Goal: Information Seeking & Learning: Learn about a topic

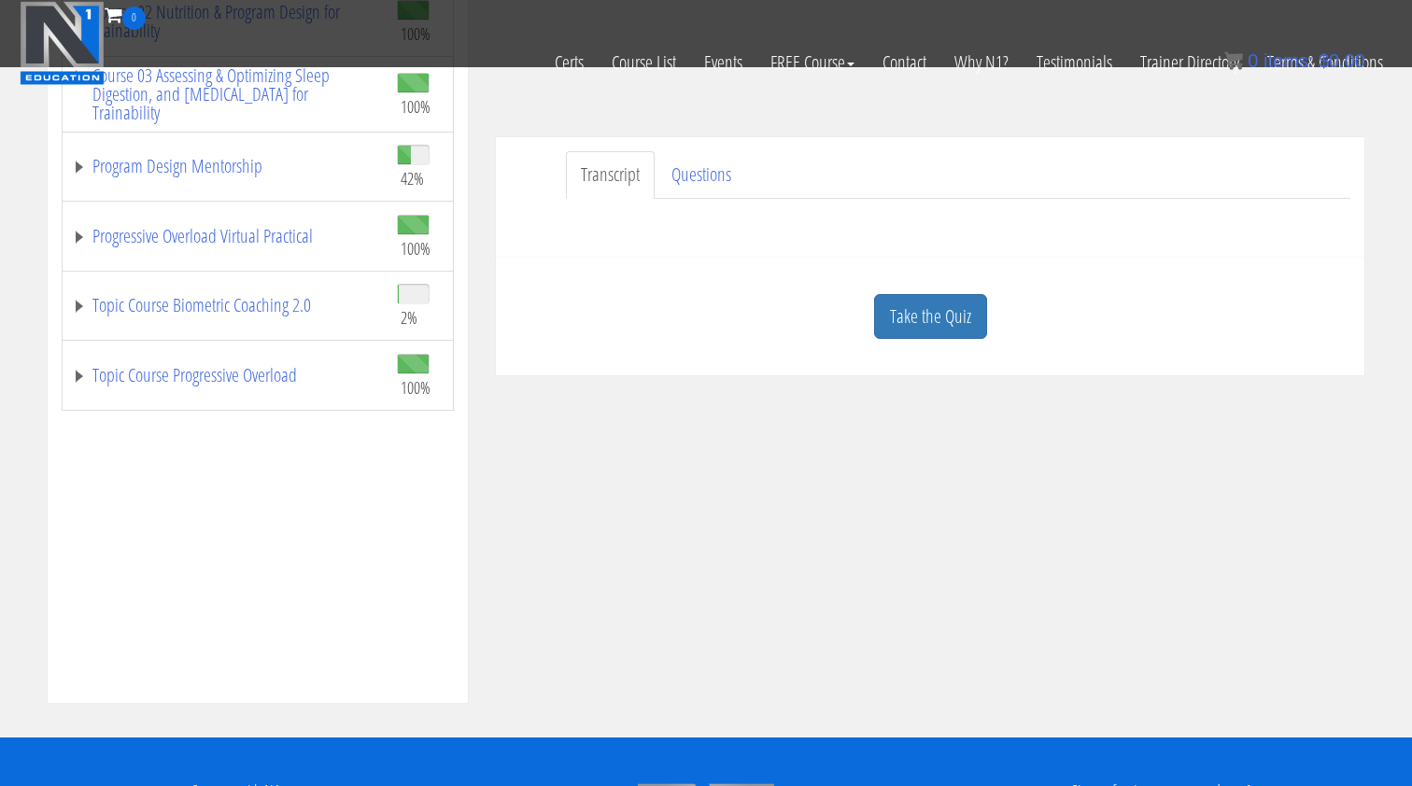
scroll to position [481, 0]
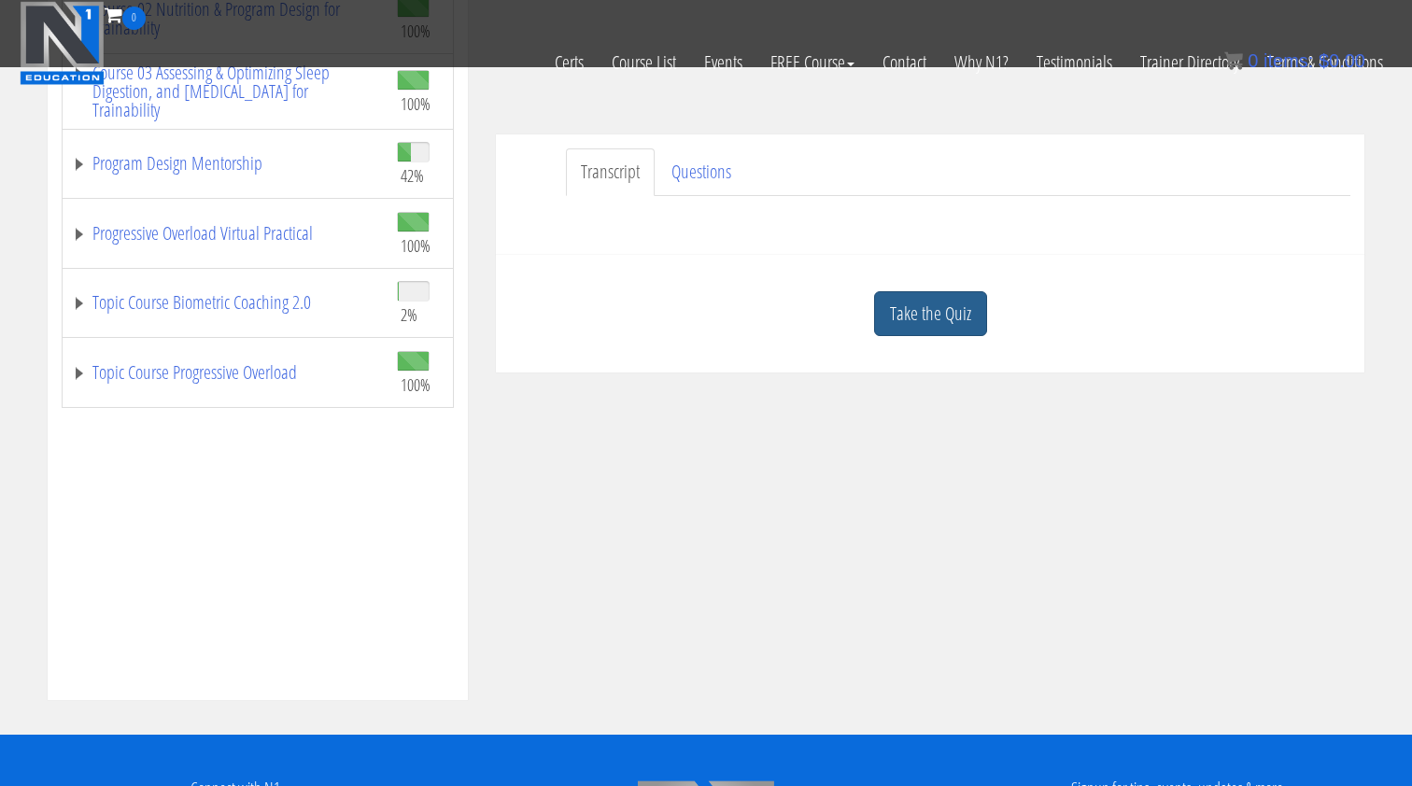
click at [914, 320] on link "Take the Quiz" at bounding box center [930, 314] width 113 height 46
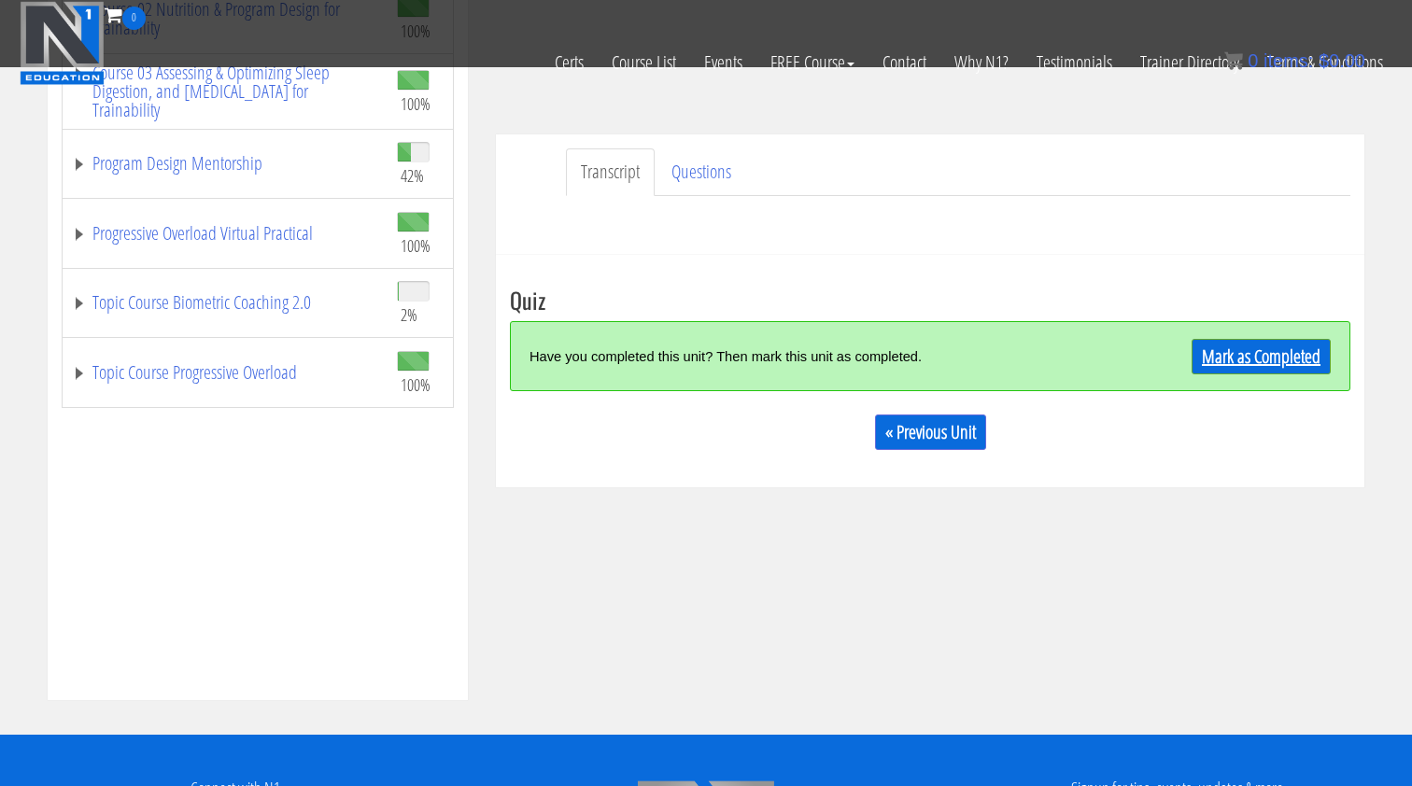
click at [1258, 364] on link "Mark as Completed" at bounding box center [1261, 356] width 139 height 35
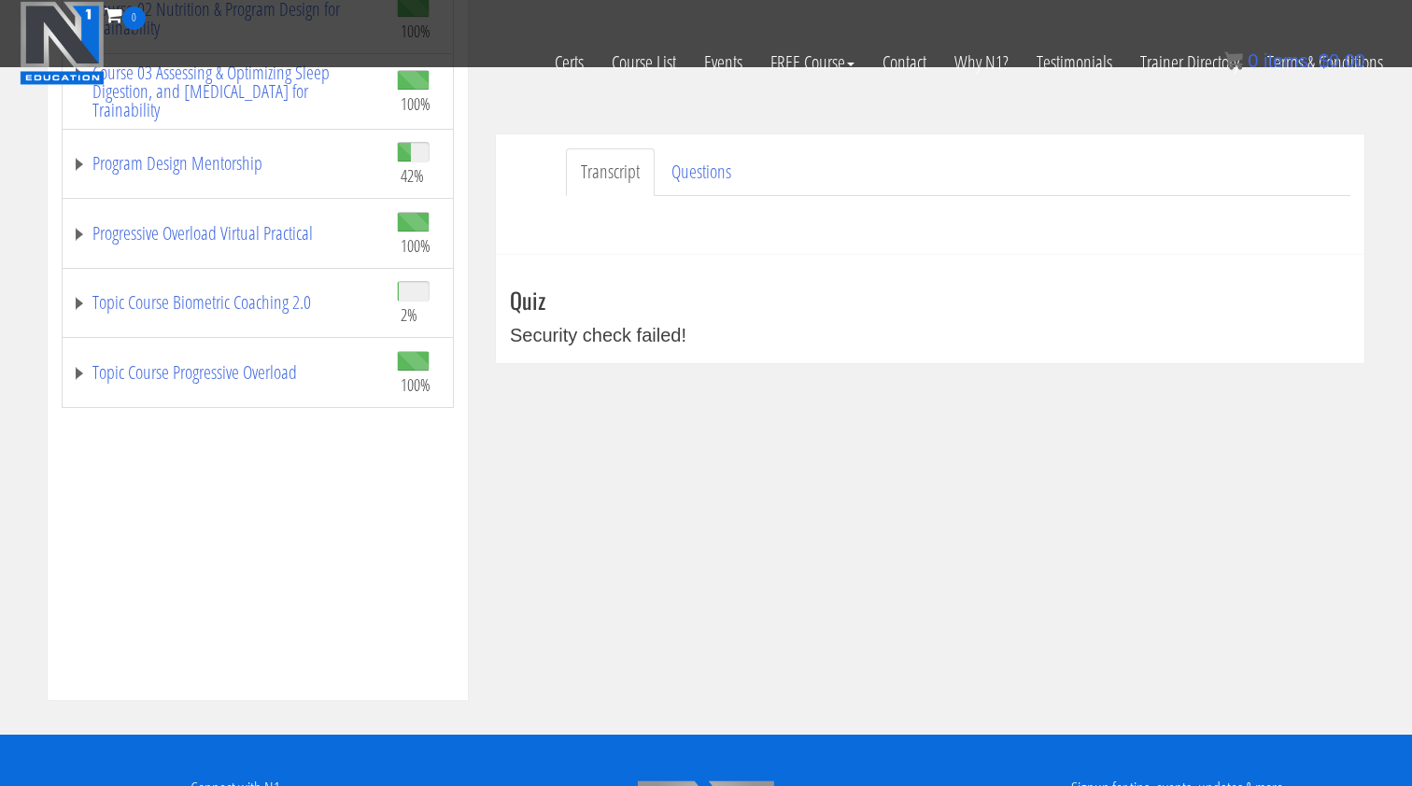
scroll to position [354, 0]
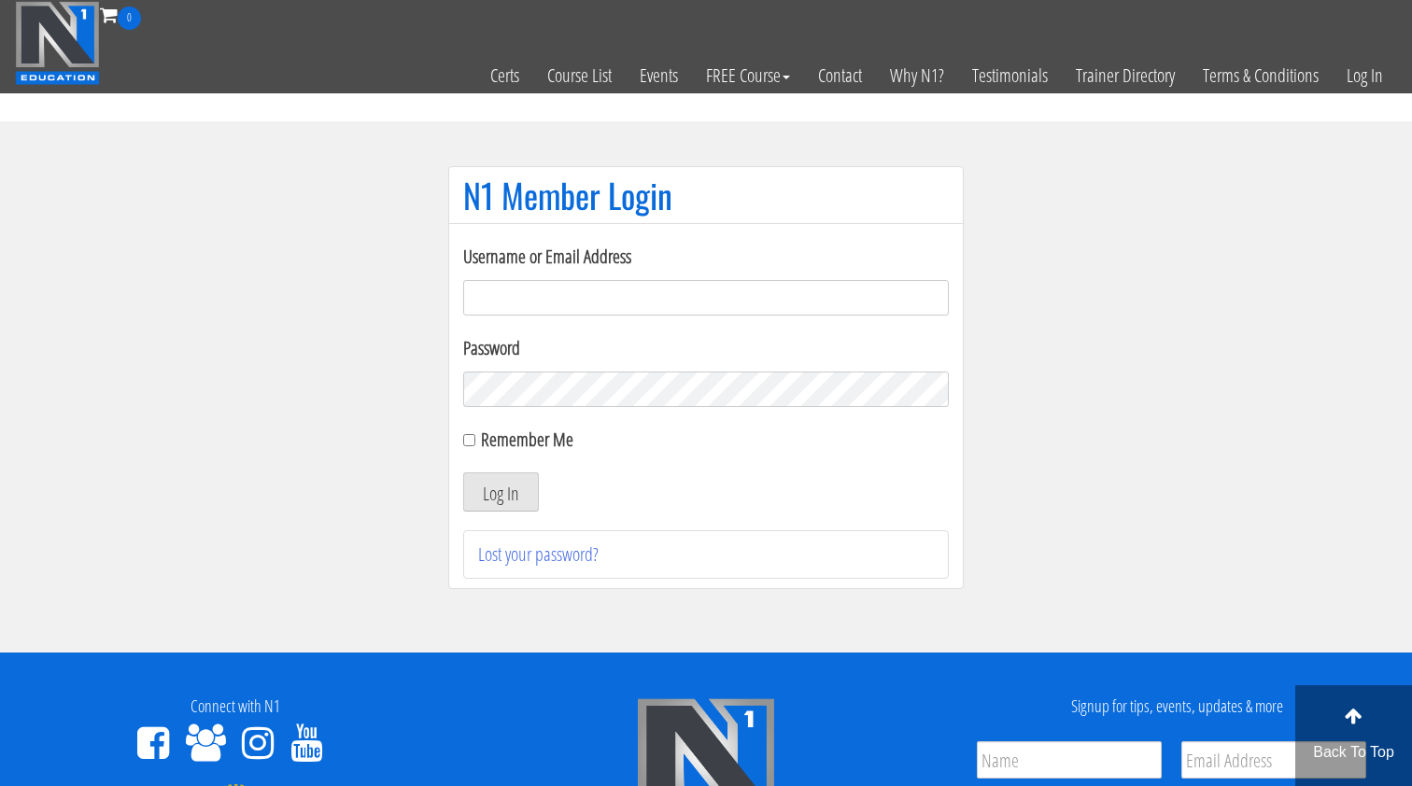
type input "[EMAIL_ADDRESS][DOMAIN_NAME]"
click at [501, 492] on button "Log In" at bounding box center [501, 492] width 76 height 39
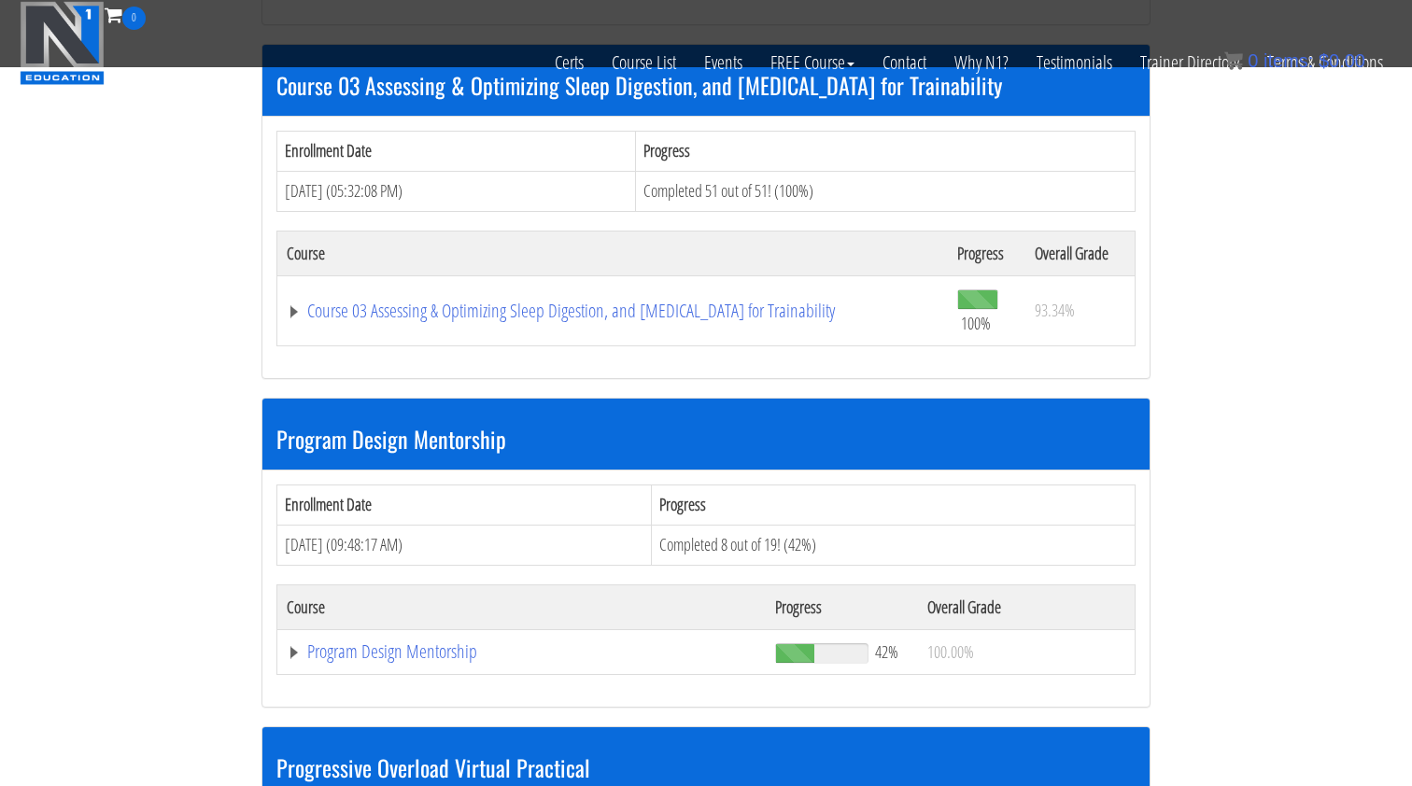
scroll to position [1801, 0]
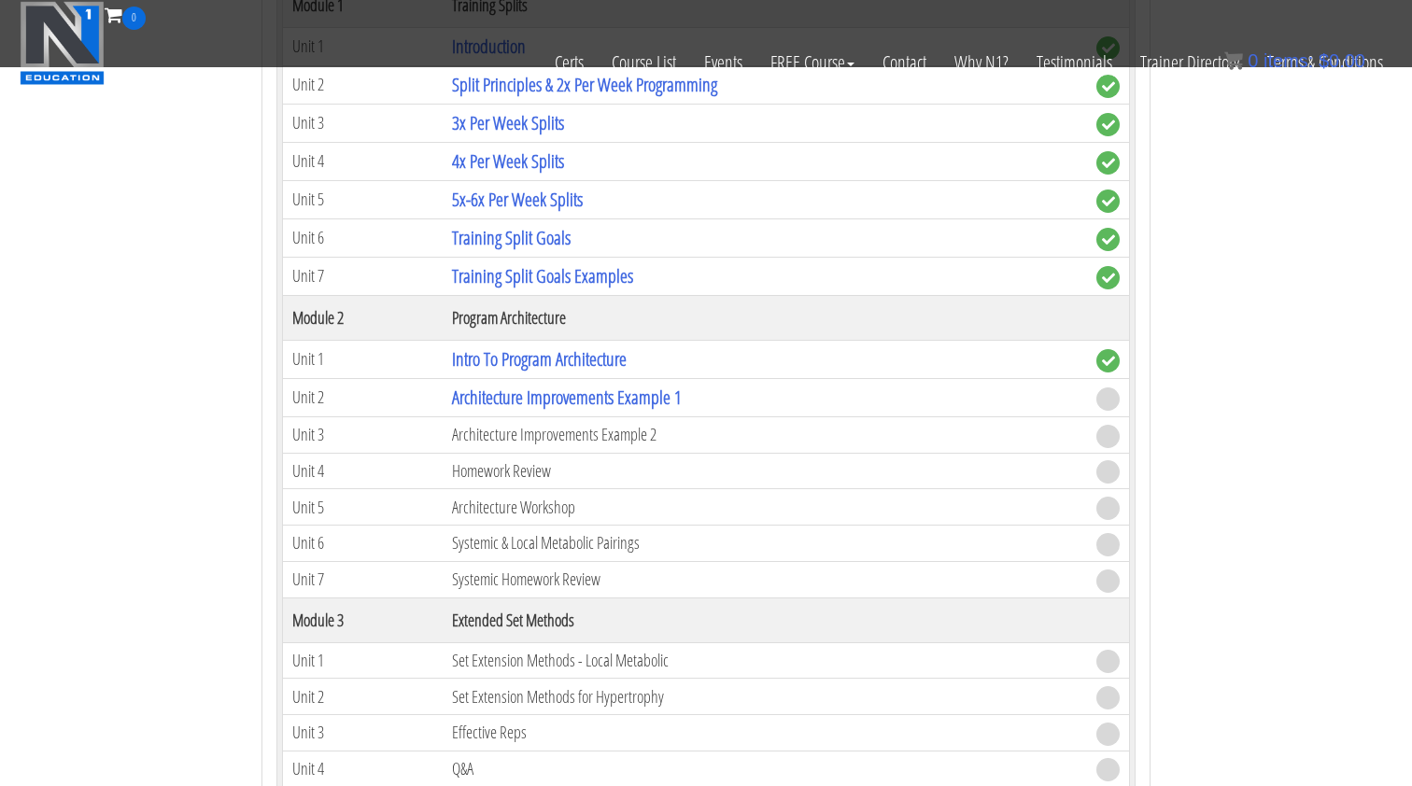
scroll to position [2297, 0]
click at [573, 384] on link "Architecture Improvements Example 1" at bounding box center [567, 396] width 230 height 25
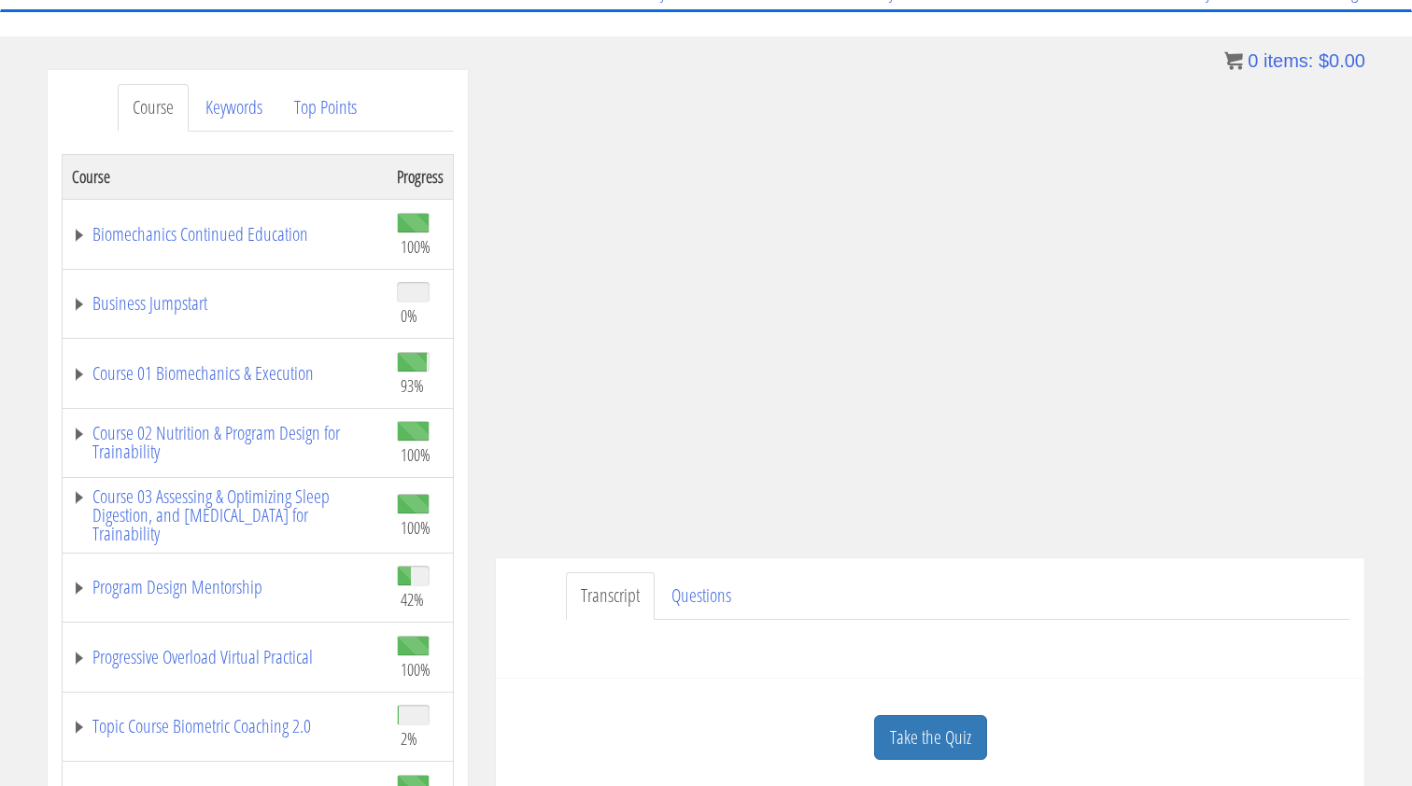
scroll to position [174, 0]
click at [913, 745] on link "Take the Quiz" at bounding box center [930, 739] width 113 height 46
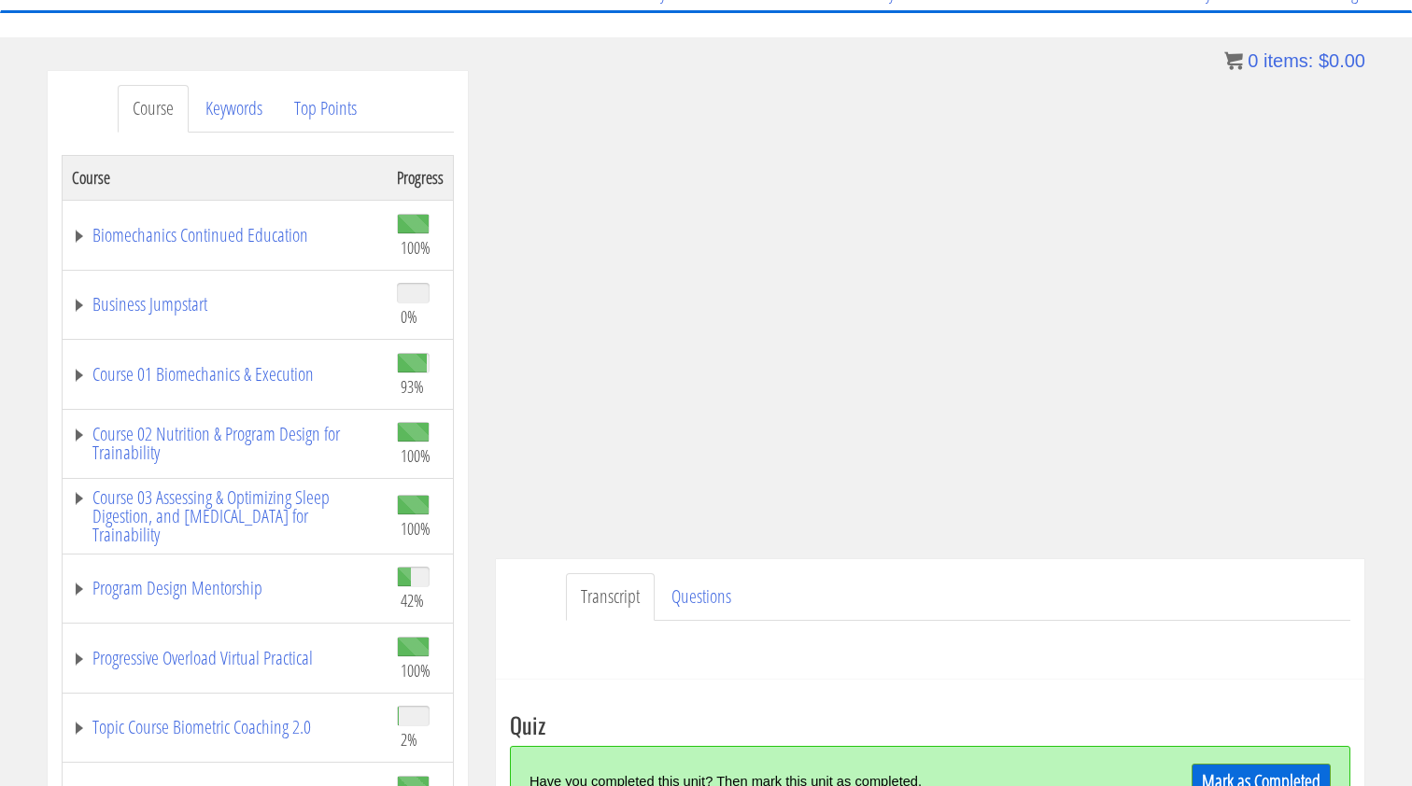
scroll to position [203, 0]
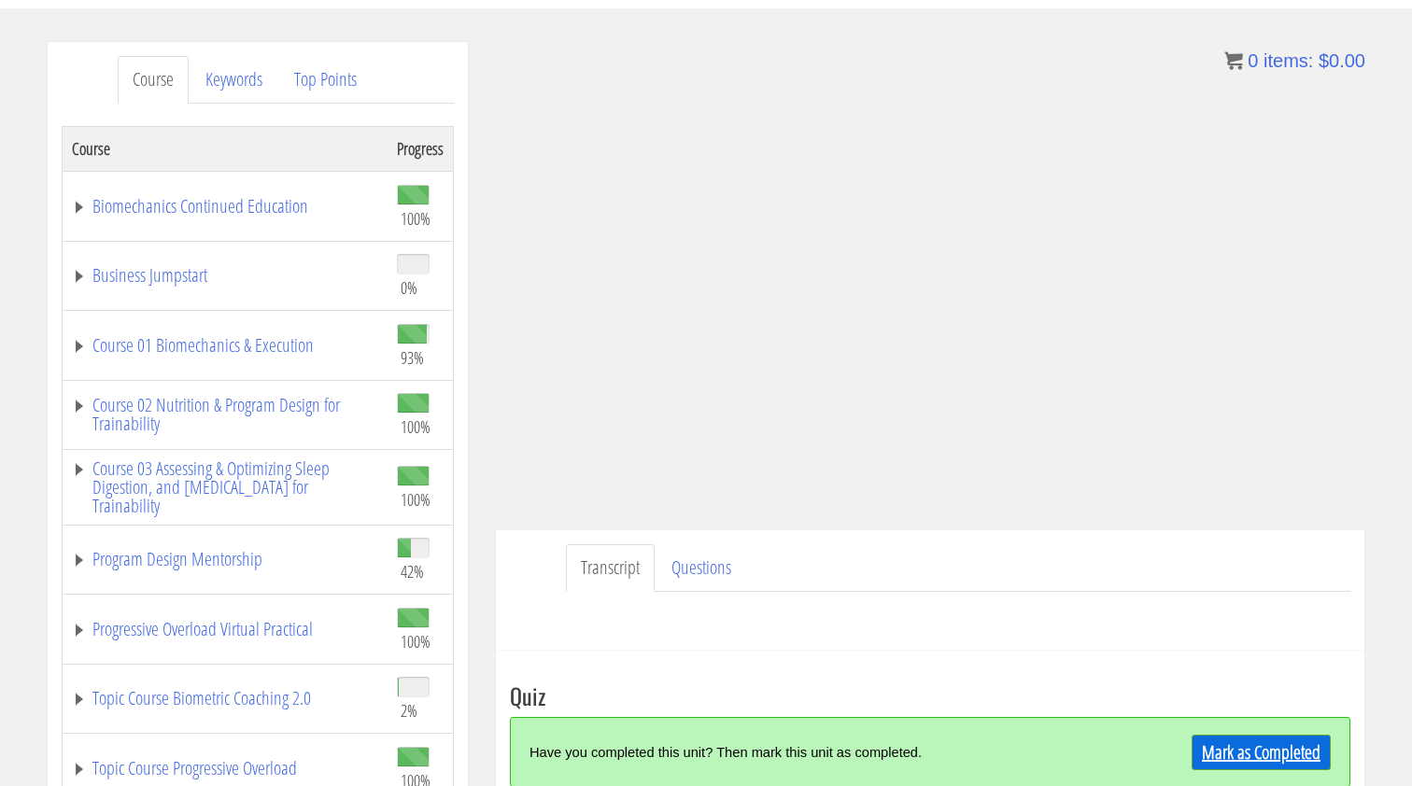
click at [1235, 760] on link "Mark as Completed" at bounding box center [1261, 752] width 139 height 35
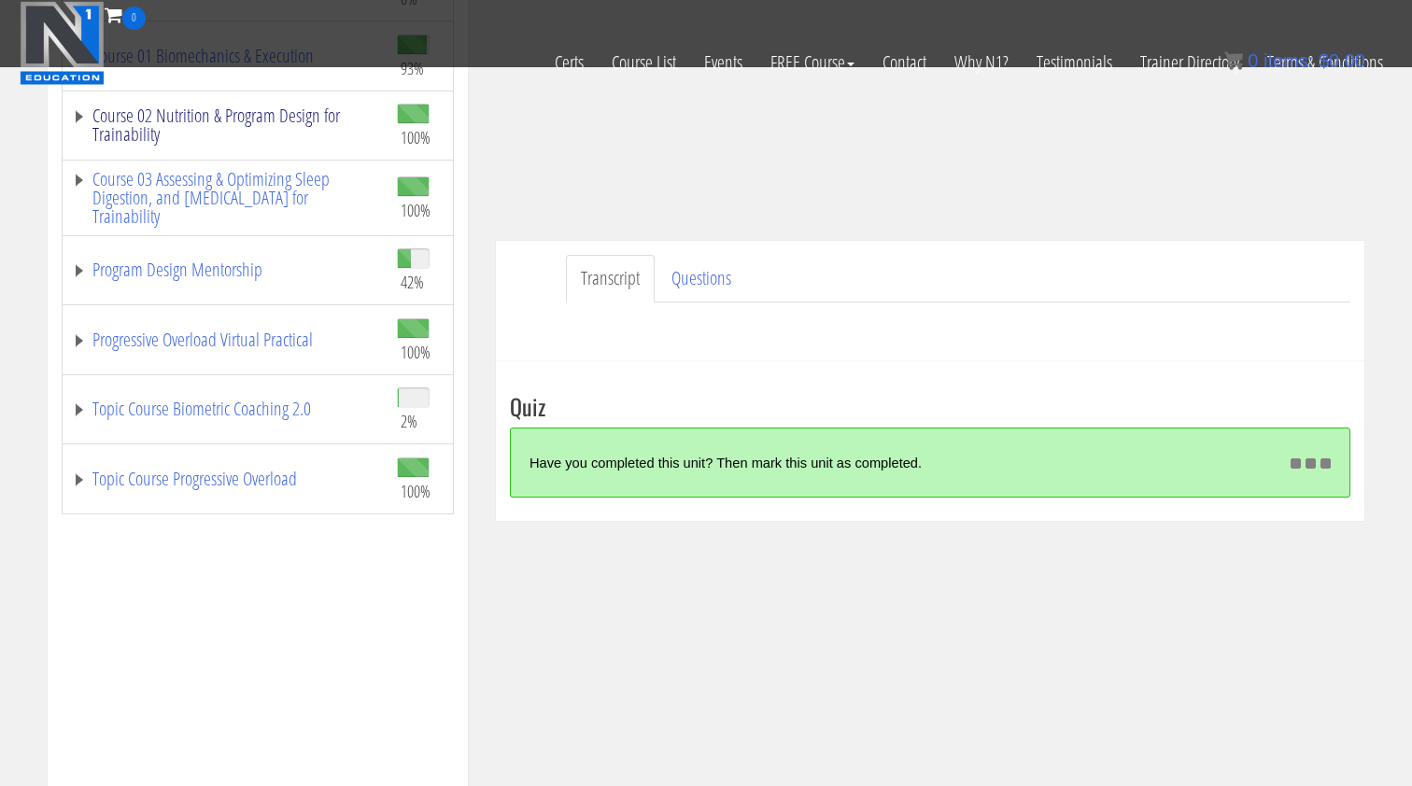
scroll to position [381, 0]
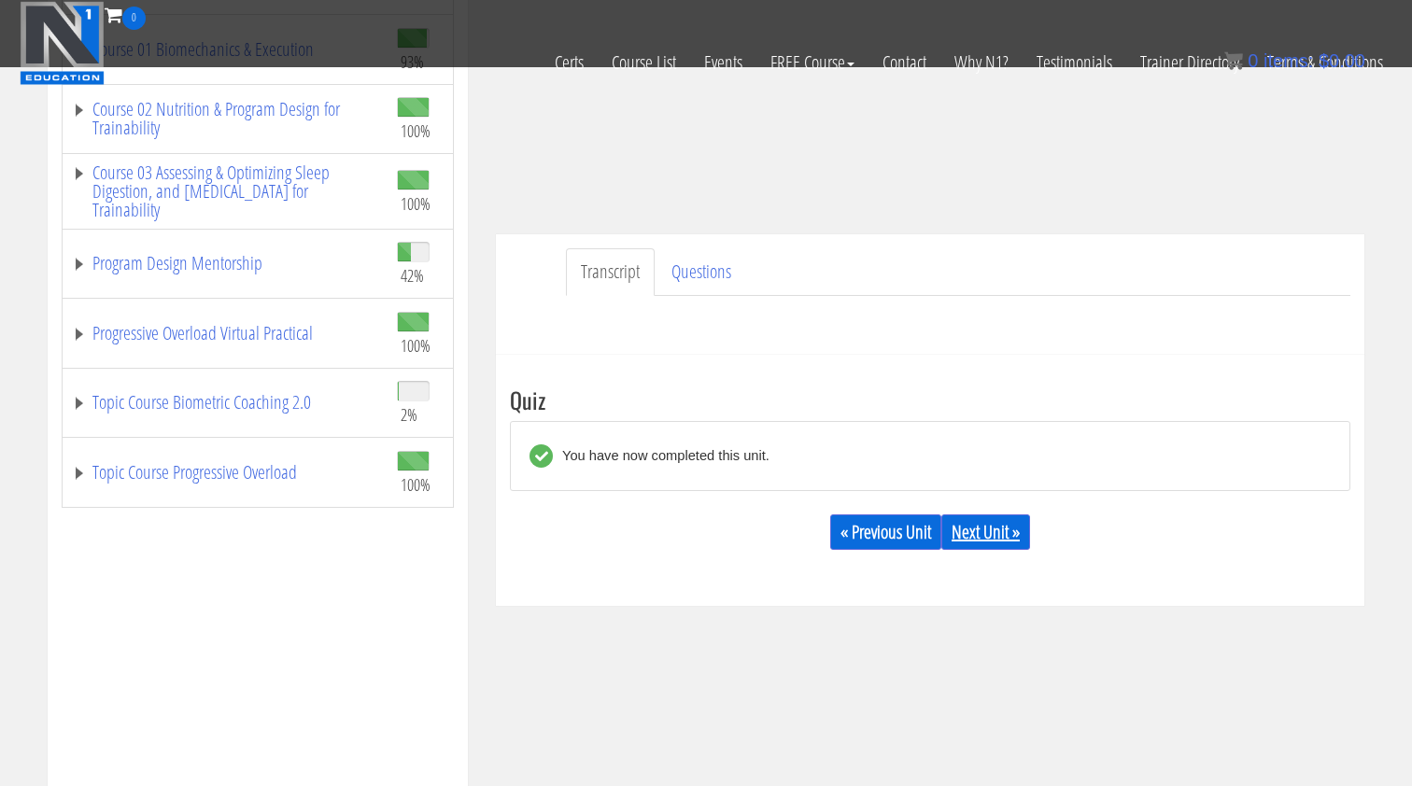
click at [1017, 535] on link "Next Unit »" at bounding box center [985, 532] width 89 height 35
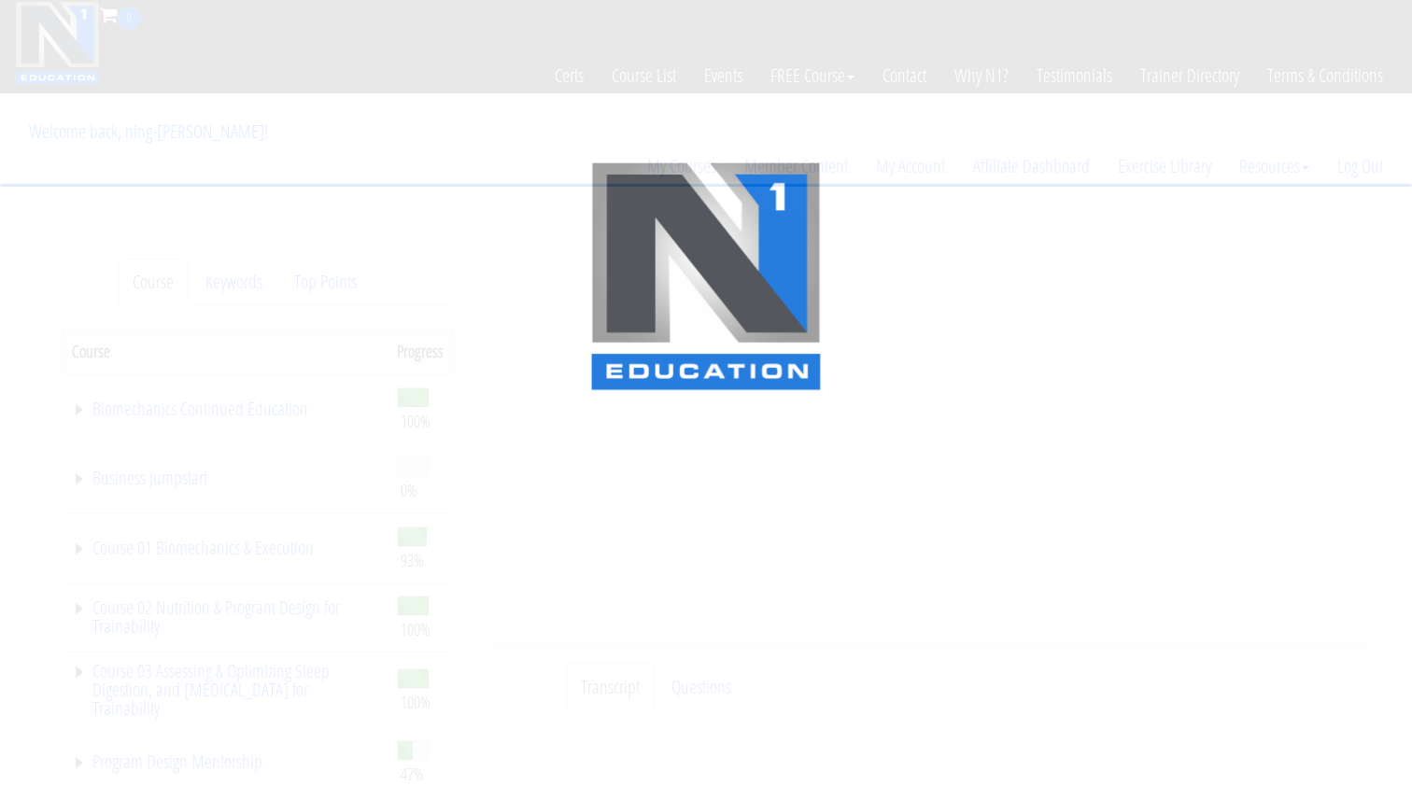
scroll to position [57, 0]
